Goal: Information Seeking & Learning: Check status

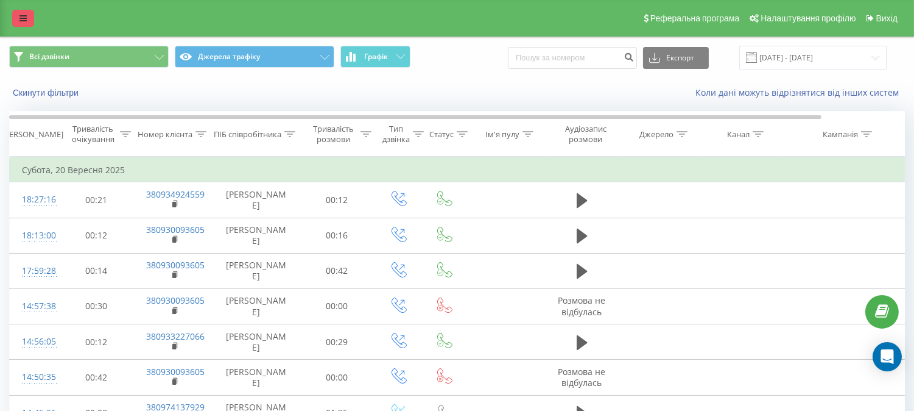
click at [21, 12] on link at bounding box center [23, 18] width 22 height 17
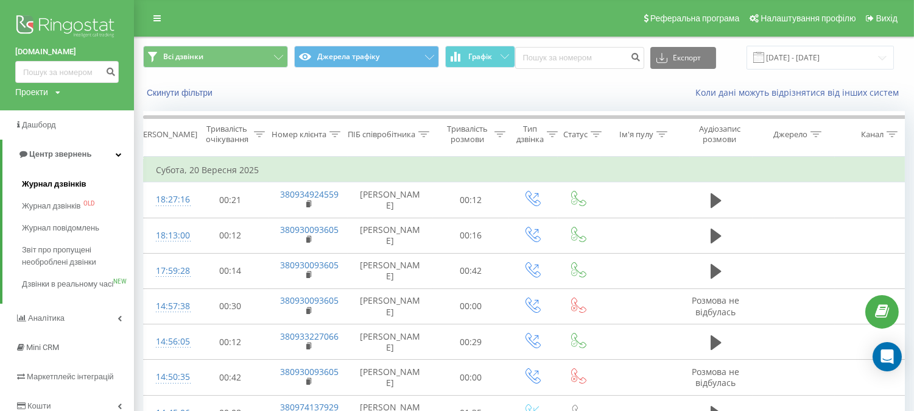
click at [51, 188] on span "Журнал дзвінків" at bounding box center [54, 184] width 65 height 12
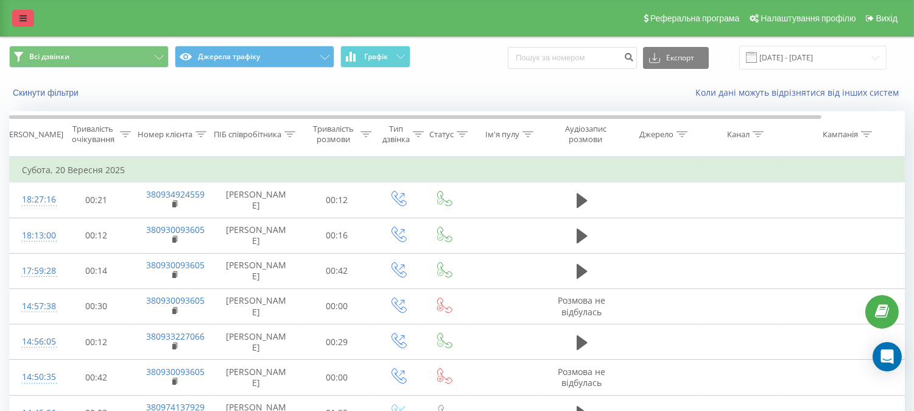
click at [29, 22] on link at bounding box center [23, 18] width 22 height 17
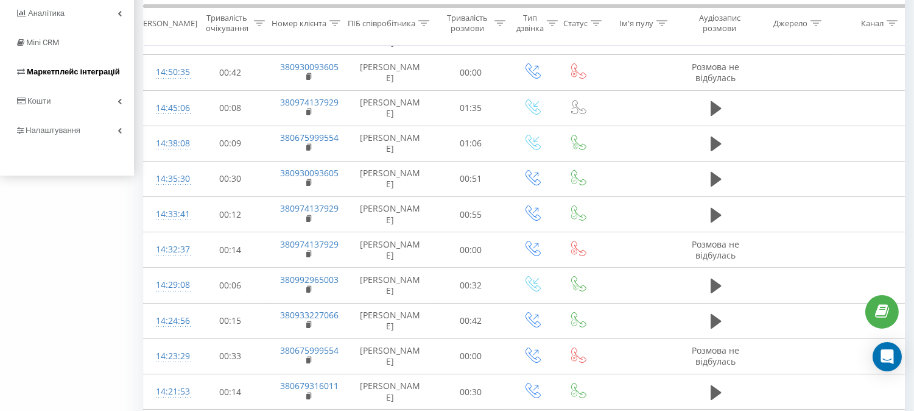
scroll to position [298, 0]
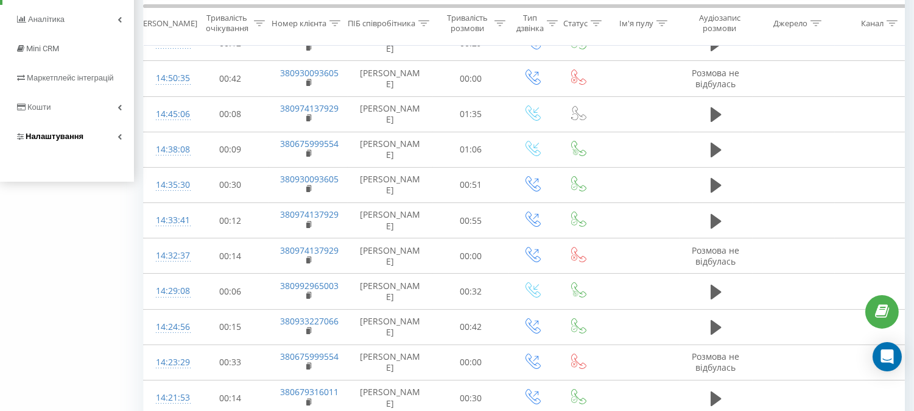
click at [83, 150] on link "Налаштування" at bounding box center [67, 136] width 134 height 29
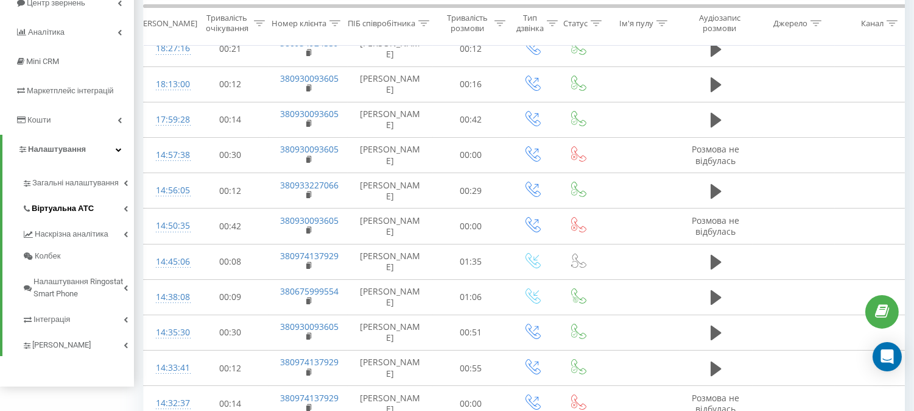
click at [38, 211] on span "Віртуальна АТС" at bounding box center [63, 208] width 62 height 12
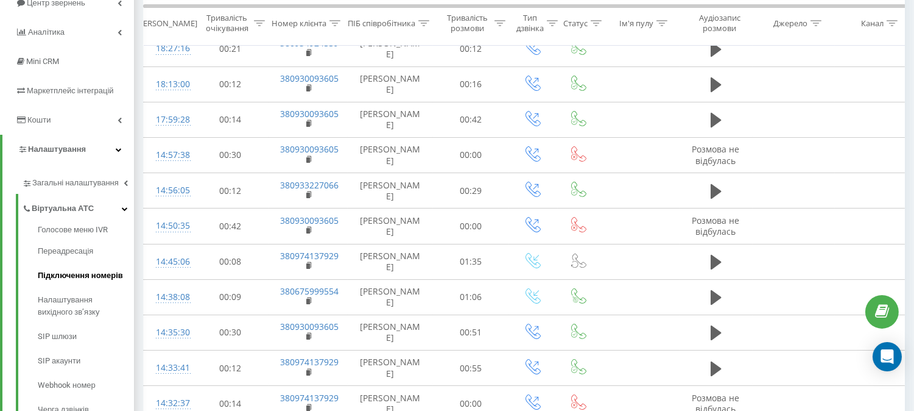
click at [59, 278] on span "Підключення номерів" at bounding box center [80, 275] width 85 height 12
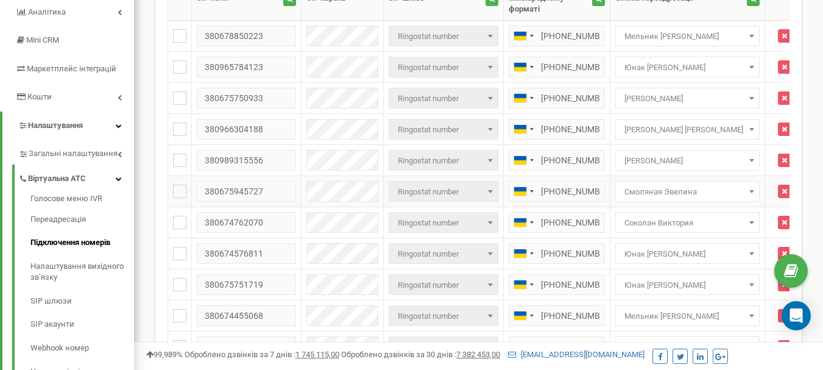
scroll to position [183, 0]
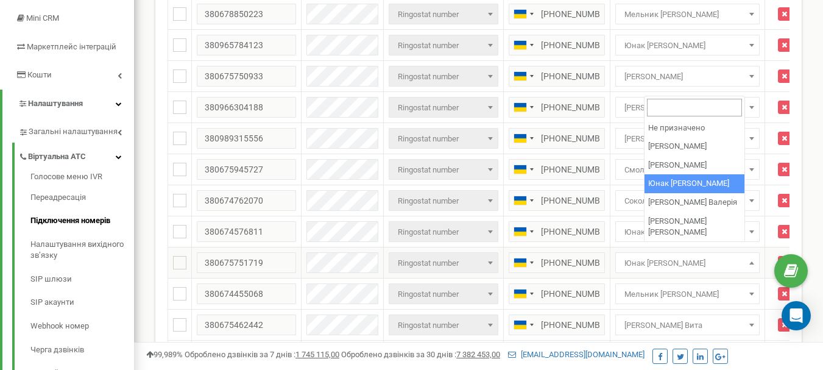
click at [654, 255] on span "Юнак [PERSON_NAME]" at bounding box center [687, 263] width 136 height 17
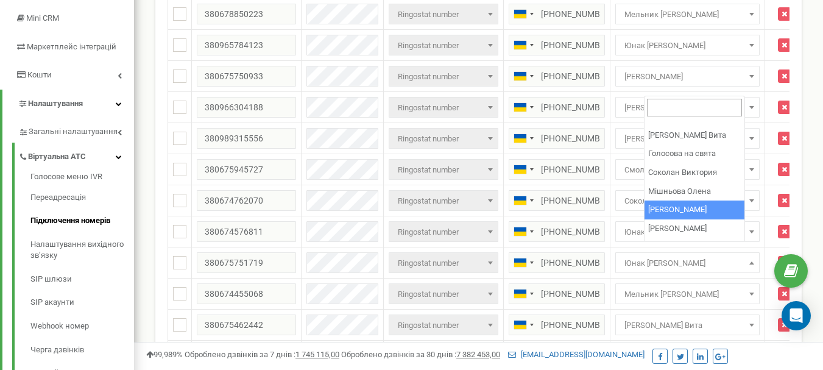
select select "119946"
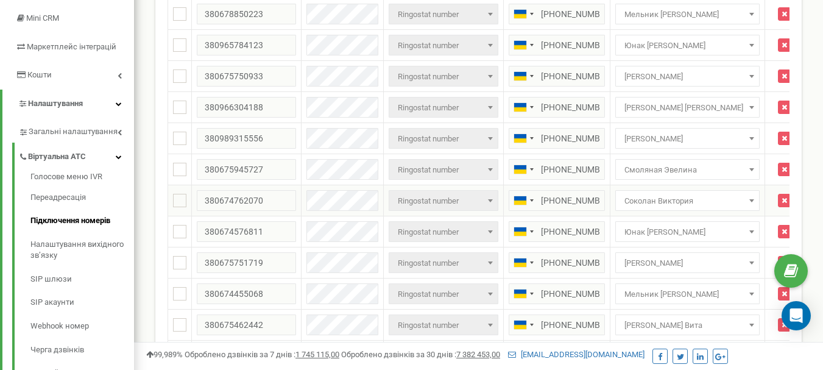
scroll to position [125, 0]
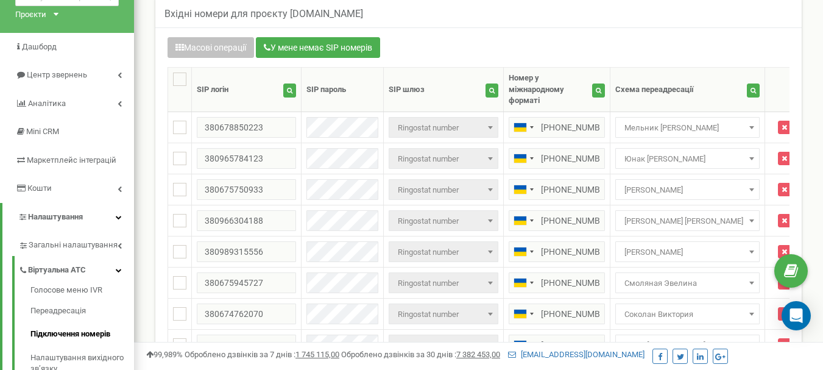
click at [534, 49] on div "Масові операції У мене немає SIP номерів" at bounding box center [478, 49] width 622 height 24
click at [687, 150] on span "Юнак [PERSON_NAME]" at bounding box center [687, 158] width 136 height 17
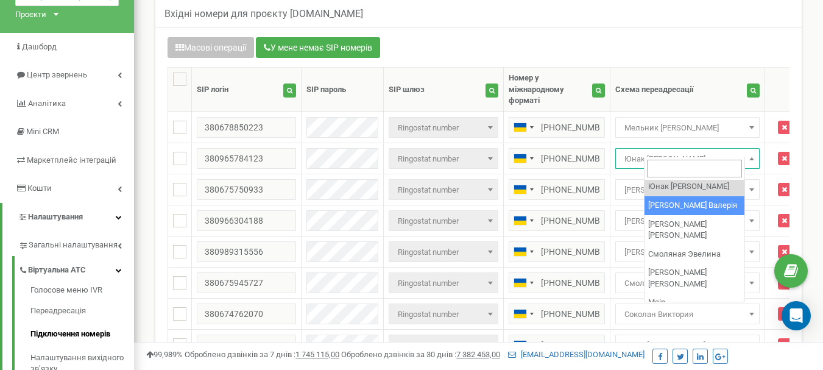
scroll to position [183, 0]
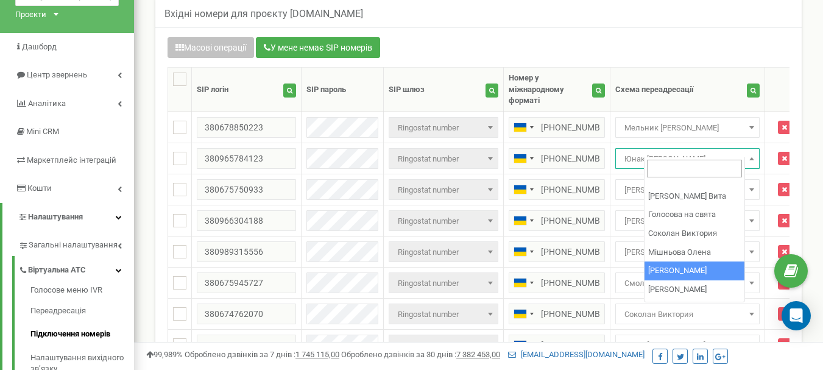
select select "119946"
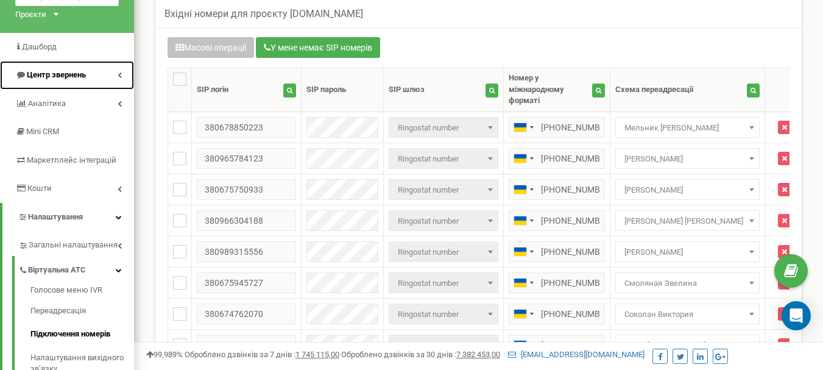
drag, startPoint x: 0, startPoint y: 0, endPoint x: 79, endPoint y: 76, distance: 109.4
click at [79, 76] on span "Центр звернень" at bounding box center [56, 74] width 59 height 9
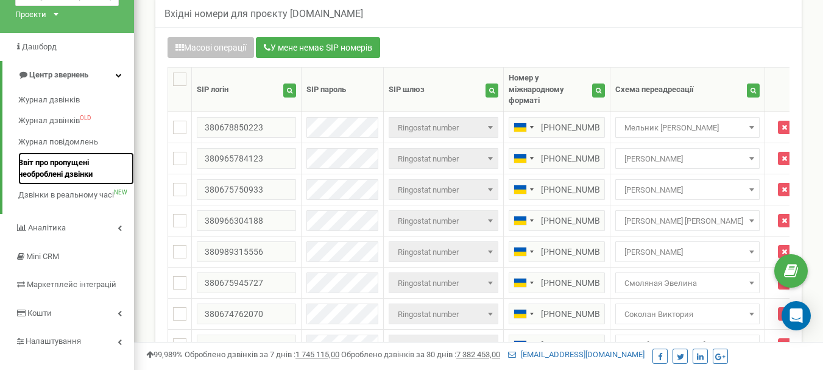
click at [48, 163] on span "Звіт про пропущені необроблені дзвінки" at bounding box center [73, 168] width 110 height 23
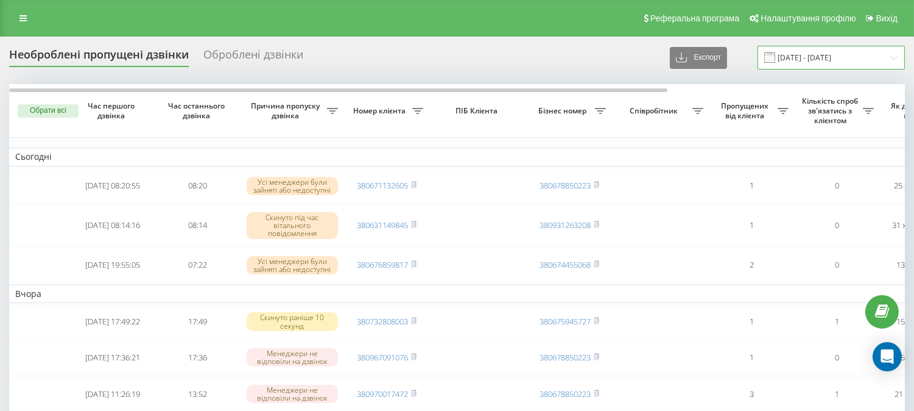
click at [792, 55] on input "[DATE] - [DATE]" at bounding box center [831, 58] width 147 height 24
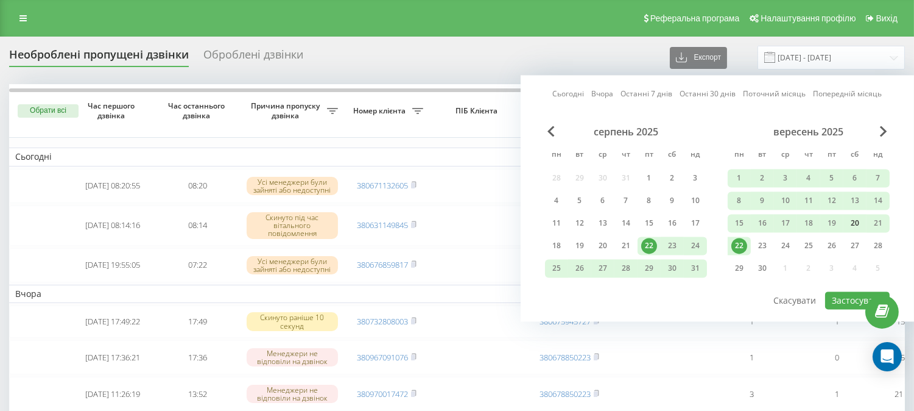
drag, startPoint x: 883, startPoint y: 218, endPoint x: 848, endPoint y: 229, distance: 37.0
click at [881, 218] on div "21" at bounding box center [878, 223] width 16 height 16
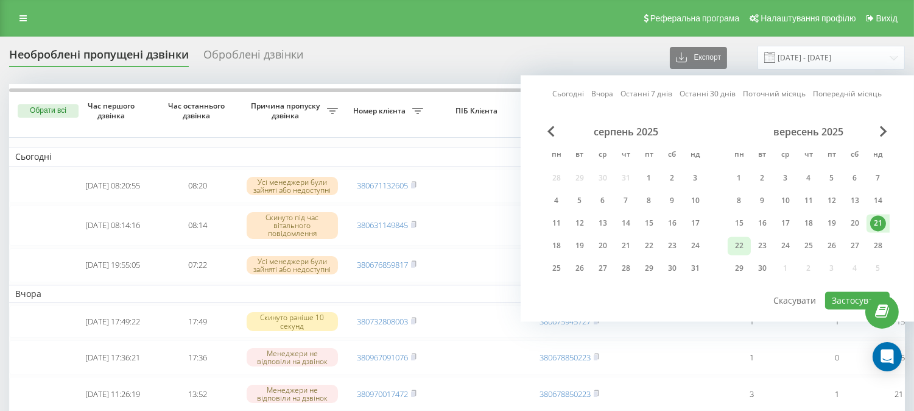
click at [743, 245] on div "22" at bounding box center [740, 246] width 16 height 16
click at [839, 299] on button "Застосувати" at bounding box center [857, 300] width 65 height 18
type input "21.09.2025 - 22.09.2025"
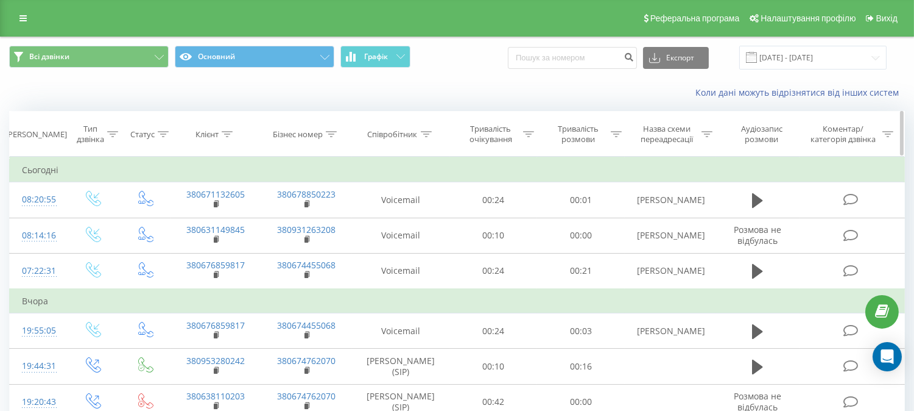
click at [709, 135] on icon at bounding box center [707, 134] width 11 height 6
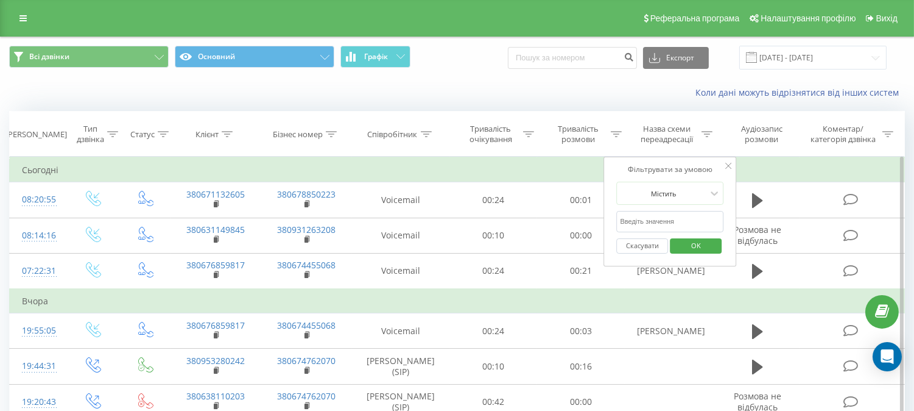
click at [677, 222] on input "text" at bounding box center [670, 221] width 107 height 21
type input "[PERSON_NAME]"
click at [690, 253] on span "OK" at bounding box center [696, 245] width 34 height 19
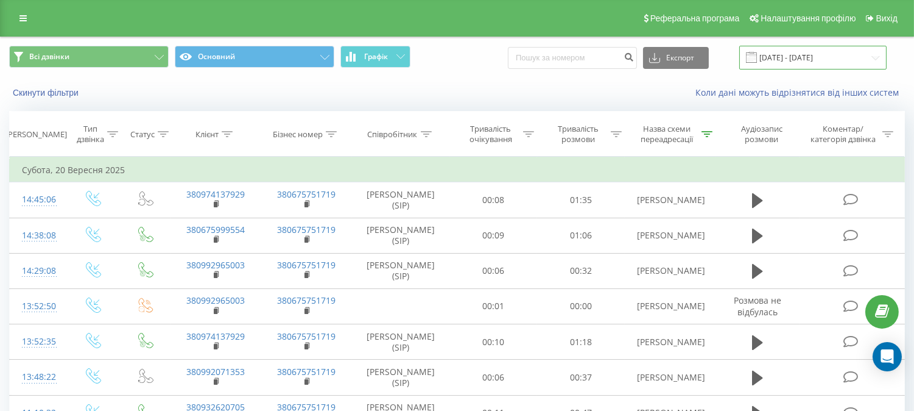
click at [766, 49] on input "22.08.2025 - 22.09.2025" at bounding box center [812, 58] width 147 height 24
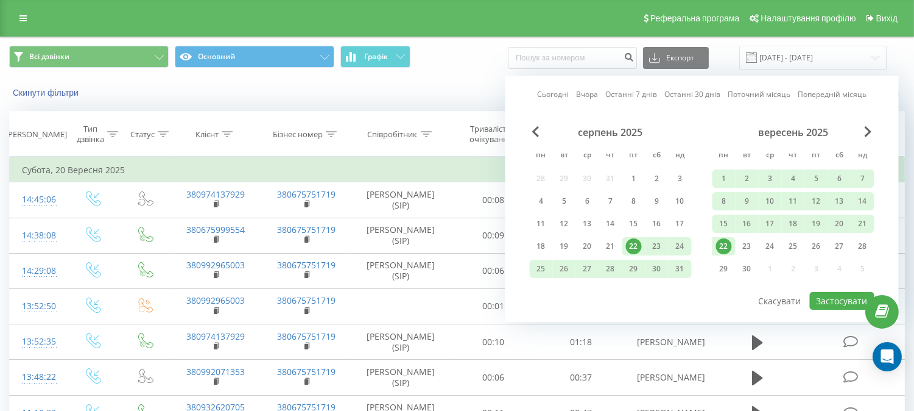
drag, startPoint x: 718, startPoint y: 241, endPoint x: 727, endPoint y: 239, distance: 9.8
click at [721, 241] on div "22" at bounding box center [724, 246] width 16 height 16
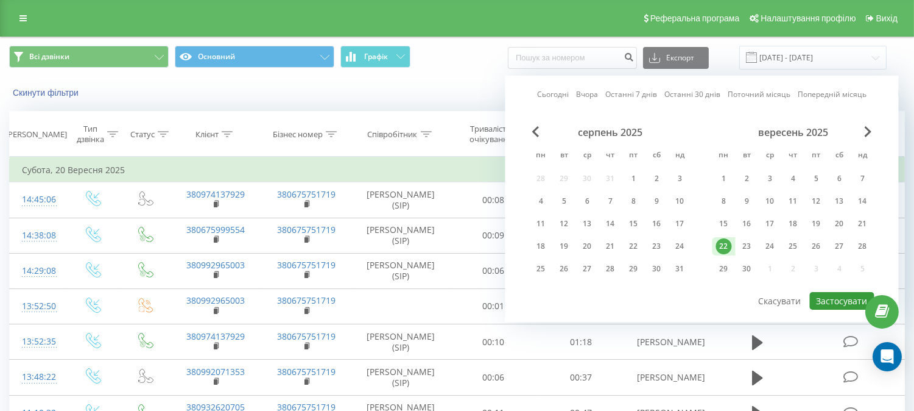
drag, startPoint x: 820, startPoint y: 297, endPoint x: 833, endPoint y: 295, distance: 12.8
click at [827, 301] on button "Застосувати" at bounding box center [842, 301] width 65 height 18
type input "[DATE] - [DATE]"
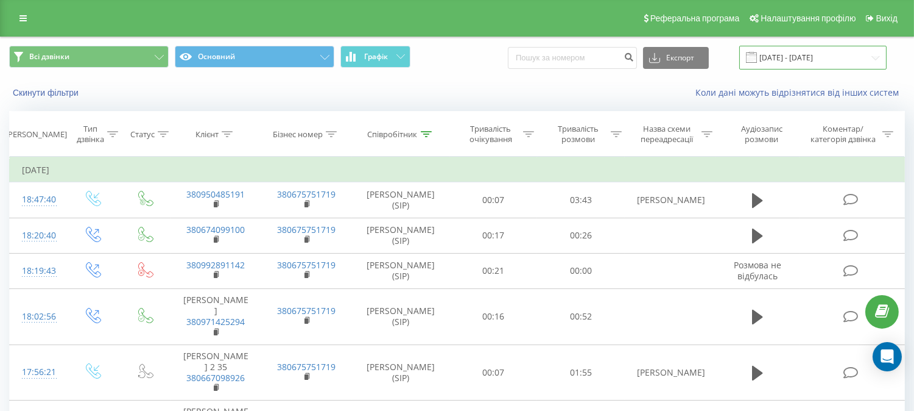
click at [784, 48] on input "19.07.2024 - 19.07.2024" at bounding box center [812, 58] width 147 height 24
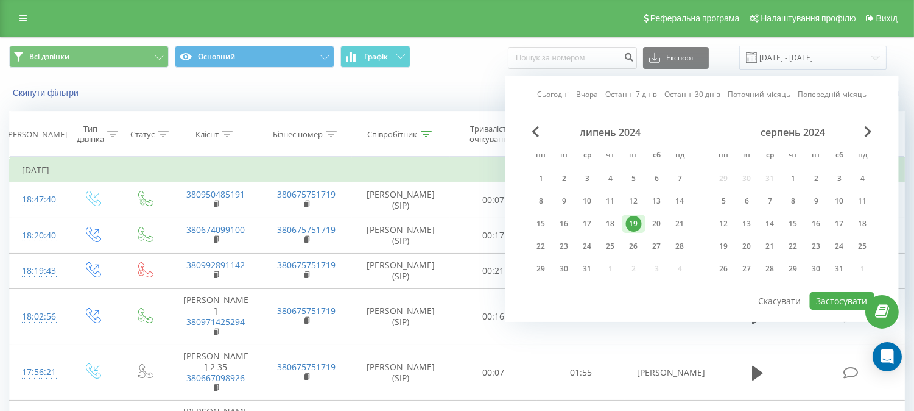
click at [818, 132] on div "серпень 2024" at bounding box center [794, 132] width 162 height 12
click at [556, 88] on link "Сьогодні" at bounding box center [553, 94] width 32 height 12
click at [552, 88] on link "Сьогодні" at bounding box center [553, 94] width 32 height 12
click at [822, 300] on button "Застосувати" at bounding box center [842, 301] width 65 height 18
type input "[DATE] - [DATE]"
